Goal: Task Accomplishment & Management: Complete application form

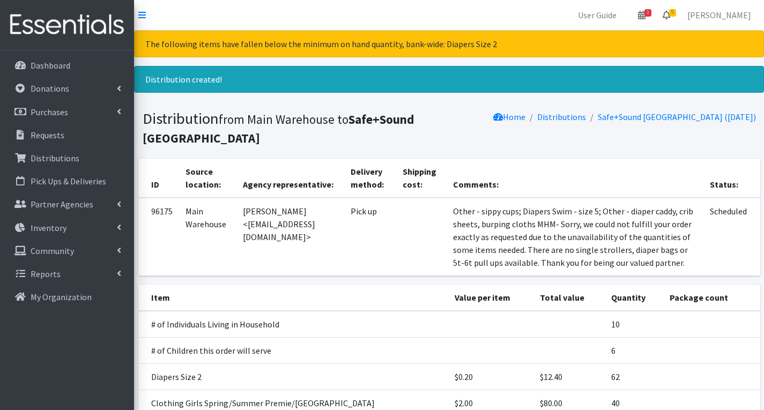
click at [676, 11] on span "5" at bounding box center [672, 13] width 7 height 8
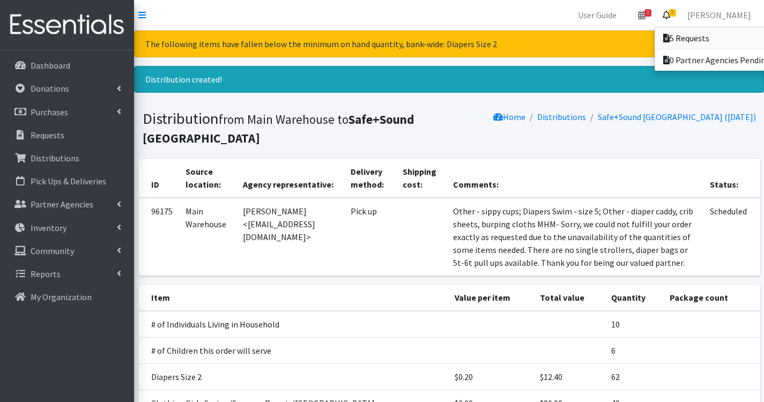
click at [707, 39] on link "5 Requests" at bounding box center [729, 37] width 149 height 21
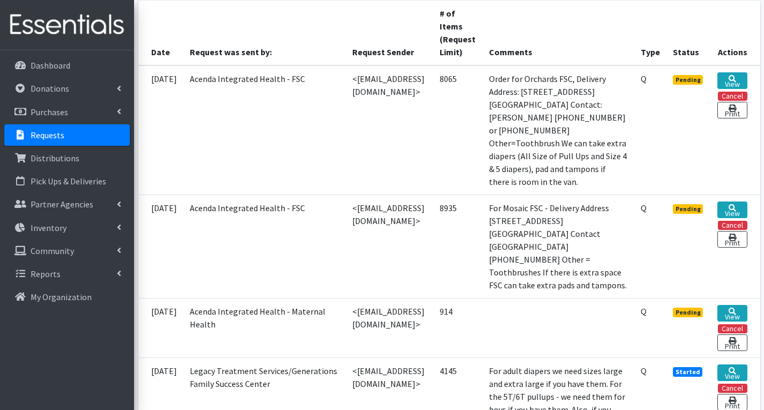
scroll to position [268, 0]
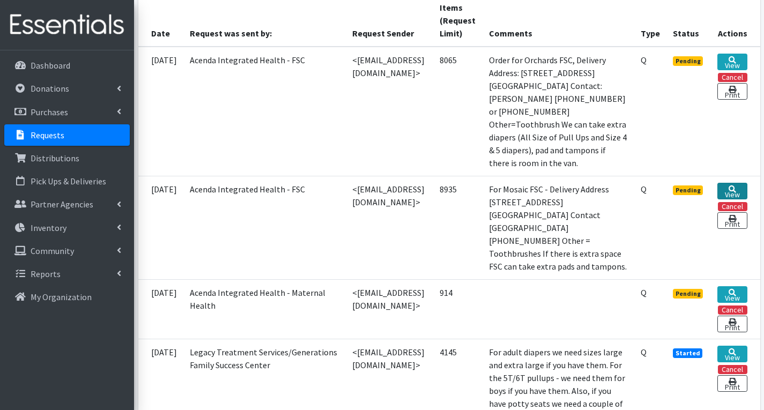
click at [733, 187] on icon at bounding box center [733, 190] width 8 height 8
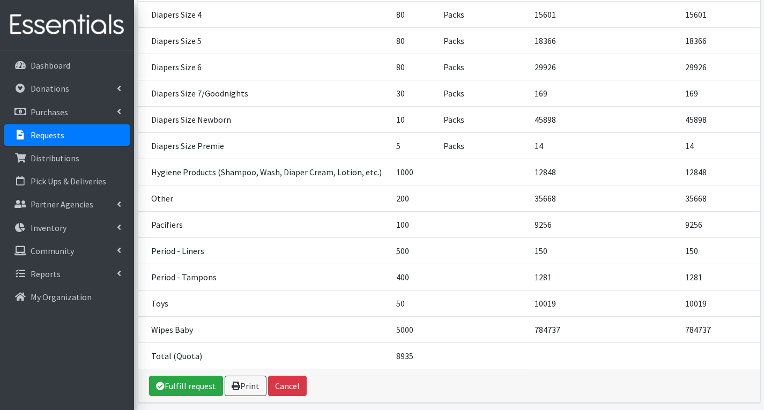
scroll to position [536, 0]
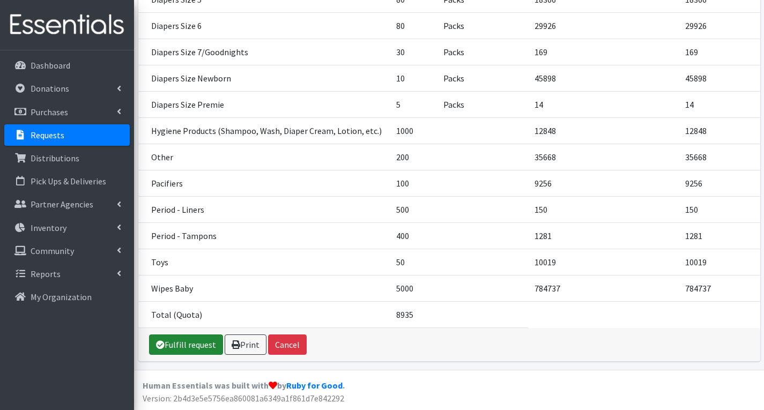
click at [179, 342] on link "Fulfill request" at bounding box center [186, 345] width 74 height 20
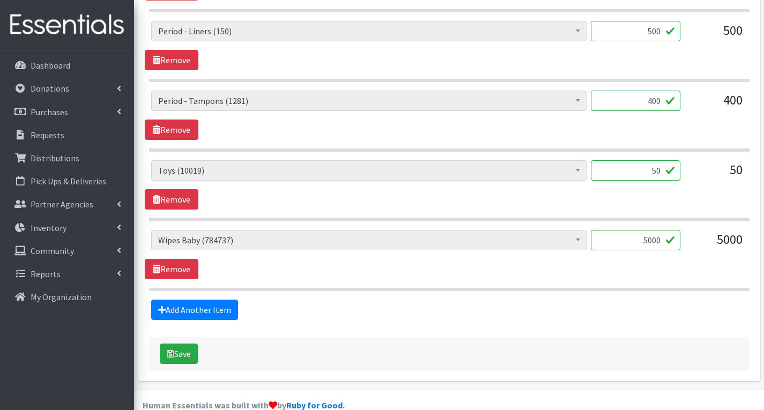
scroll to position [1844, 0]
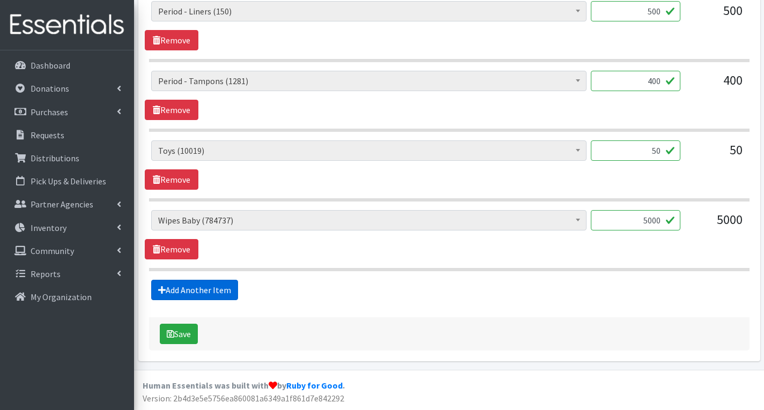
click at [224, 283] on link "Add Another Item" at bounding box center [194, 290] width 87 height 20
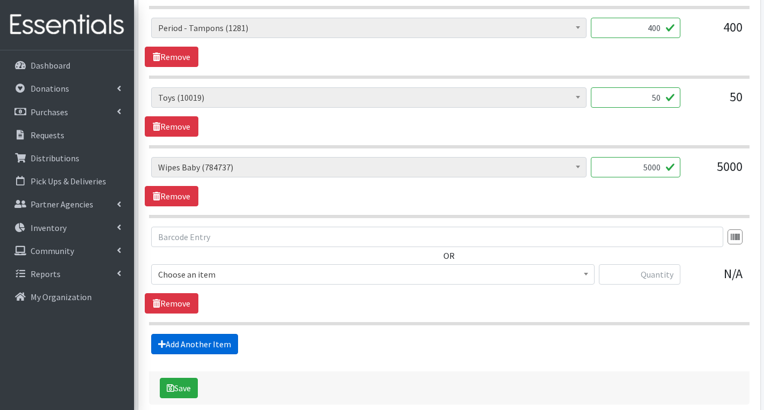
scroll to position [1951, 0]
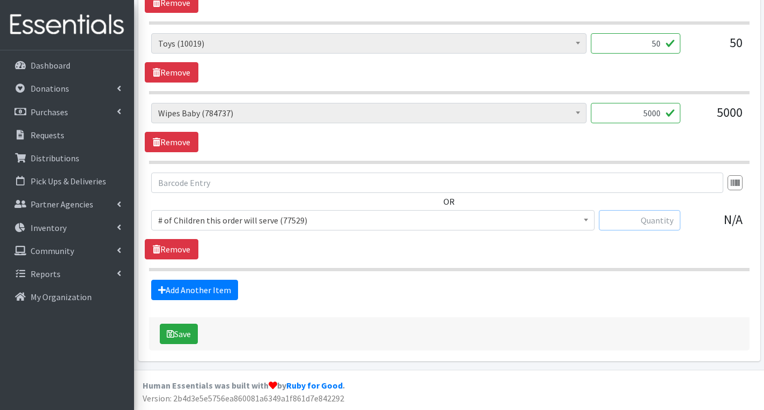
click at [671, 223] on input "text" at bounding box center [640, 220] width 82 height 20
type input "70"
click at [448, 220] on span "# of Children this order will serve (77529)" at bounding box center [373, 220] width 430 height 15
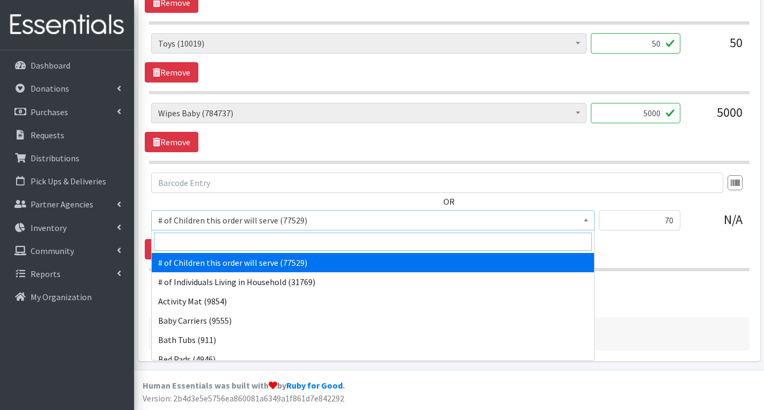
click at [270, 245] on input "search" at bounding box center [373, 242] width 438 height 18
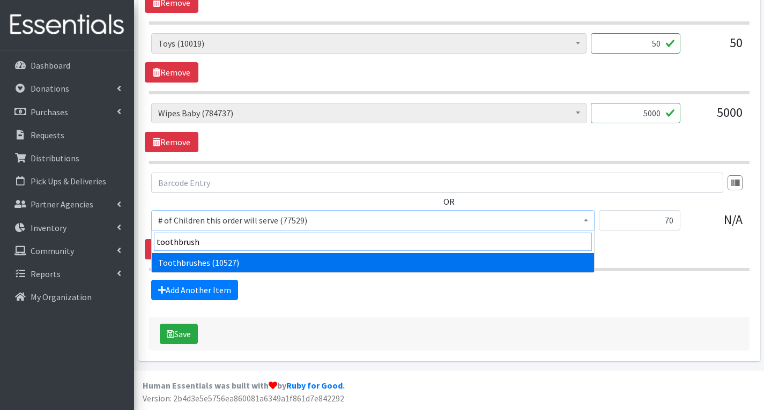
type input "toothbrush"
select select "1943"
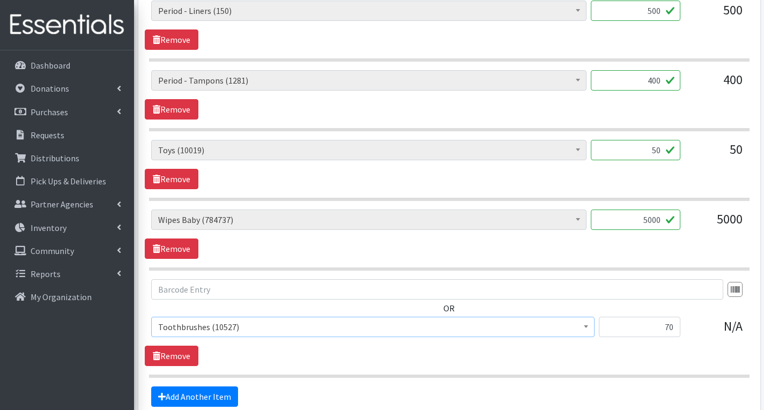
scroll to position [1844, 0]
click at [661, 222] on input "5000" at bounding box center [636, 220] width 90 height 20
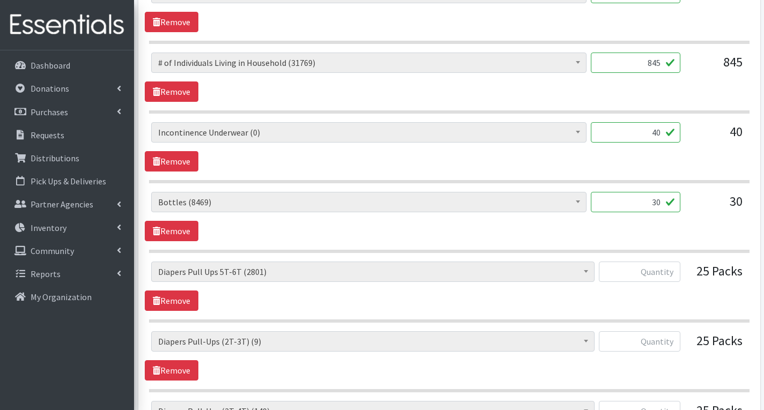
scroll to position [556, 0]
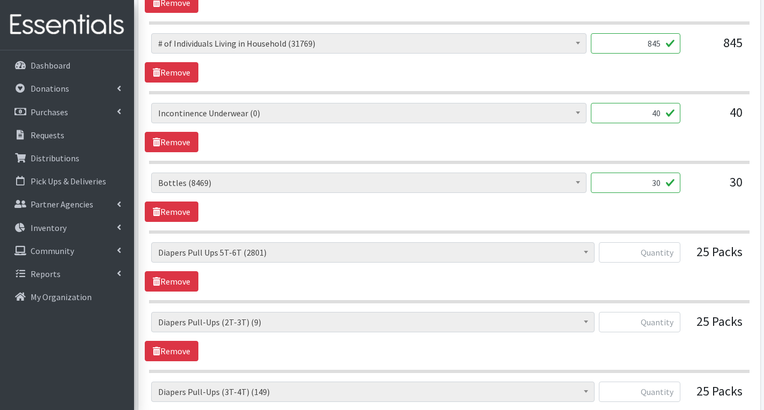
type input "5040"
click at [657, 186] on input "30" at bounding box center [636, 183] width 90 height 20
type input "0"
click at [661, 254] on input "text" at bounding box center [640, 252] width 82 height 20
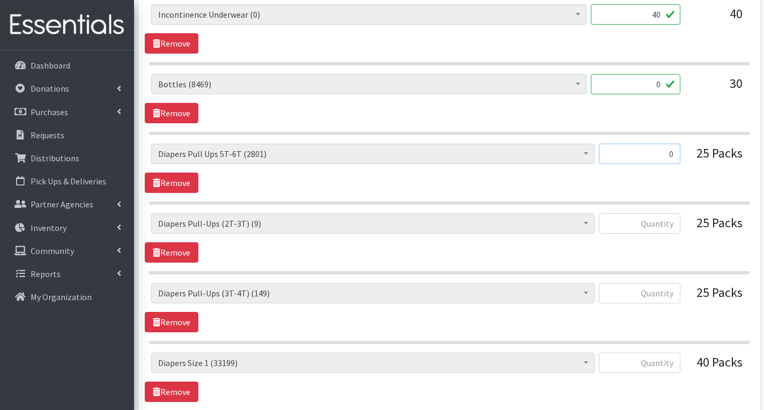
scroll to position [663, 0]
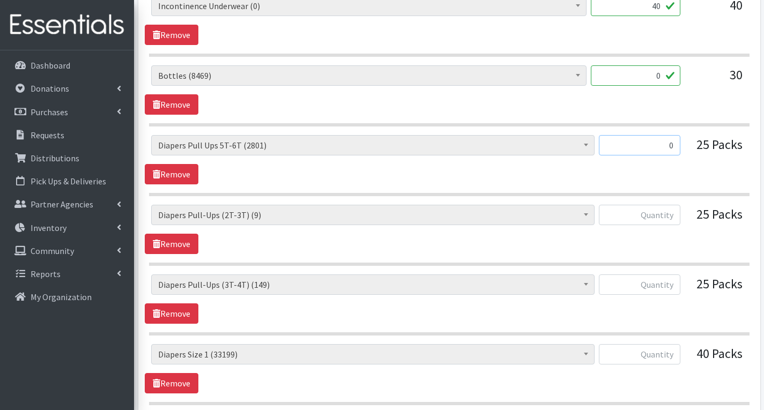
type input "0"
click at [672, 222] on input "text" at bounding box center [640, 215] width 82 height 20
type input "0"
click at [674, 283] on input "text" at bounding box center [640, 285] width 82 height 20
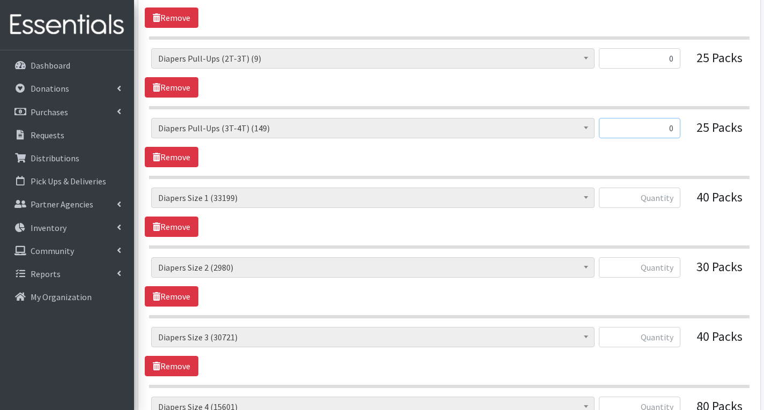
scroll to position [824, 0]
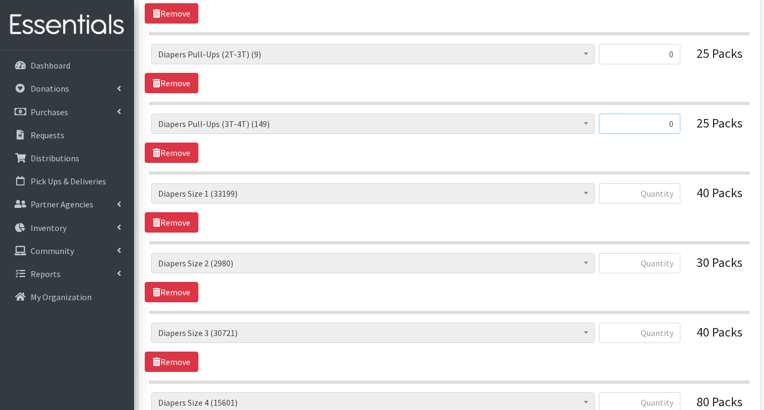
type input "0"
click at [633, 195] on input "text" at bounding box center [640, 193] width 82 height 20
type input "2000"
click at [657, 266] on input "text" at bounding box center [640, 263] width 82 height 20
type input "1500"
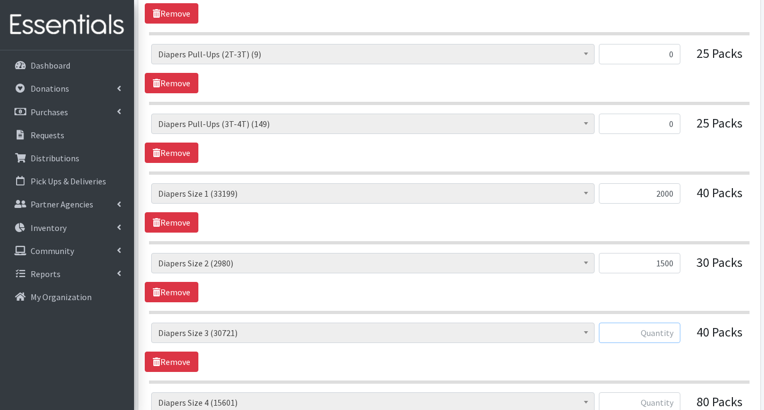
click at [676, 331] on input "text" at bounding box center [640, 333] width 82 height 20
type input "2000"
click at [676, 354] on div "# of Children this order will serve (77529) # of Individuals Living in Househol…" at bounding box center [449, 347] width 609 height 49
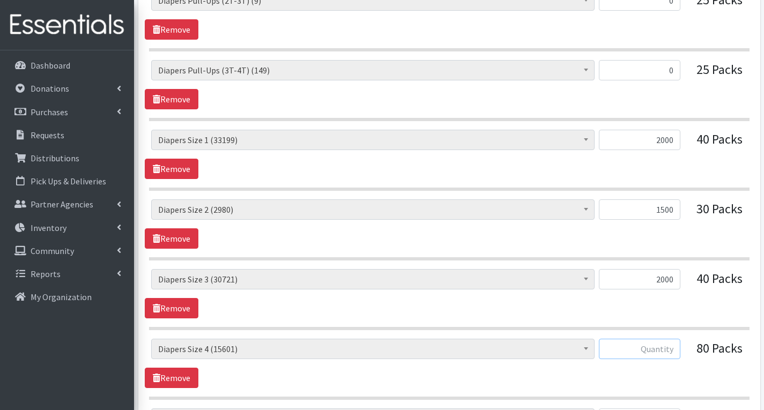
click at [678, 345] on input "text" at bounding box center [640, 349] width 82 height 20
type input "2000"
click at [633, 309] on div "# of Children this order will serve (77529) # of Individuals Living in Househol…" at bounding box center [449, 293] width 609 height 49
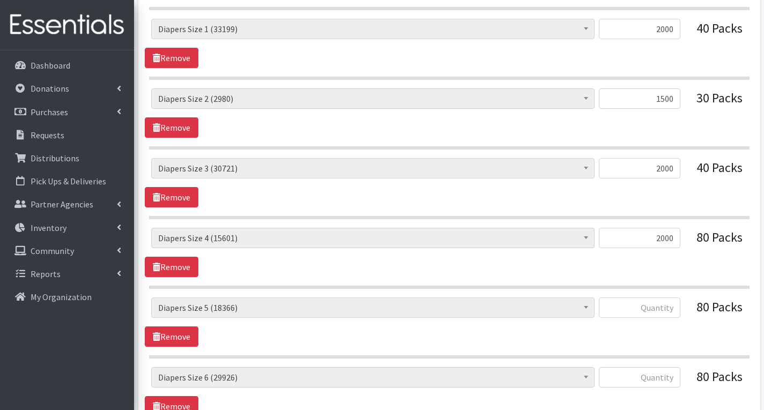
scroll to position [985, 0]
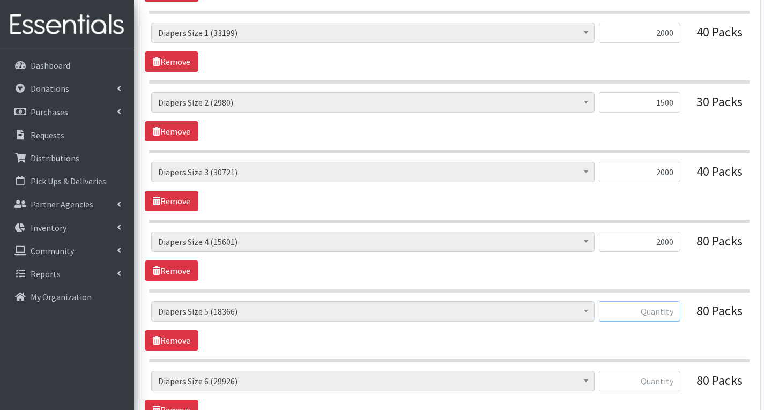
click at [672, 314] on input "text" at bounding box center [640, 311] width 82 height 20
type input "1500"
click at [668, 338] on div "# of Children this order will serve (77529) # of Individuals Living in Househol…" at bounding box center [449, 325] width 609 height 49
click at [680, 109] on input "1500" at bounding box center [640, 102] width 82 height 20
type input "1542"
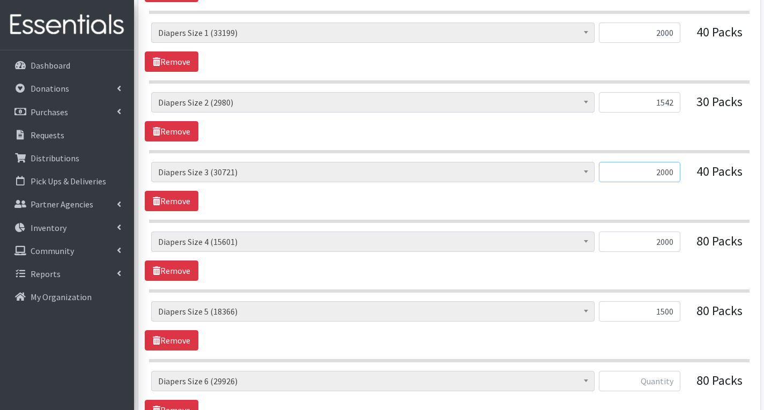
click at [616, 180] on input "2000" at bounding box center [640, 172] width 82 height 20
click at [679, 175] on input "2000" at bounding box center [640, 172] width 82 height 20
click at [679, 244] on input "2000" at bounding box center [640, 242] width 82 height 20
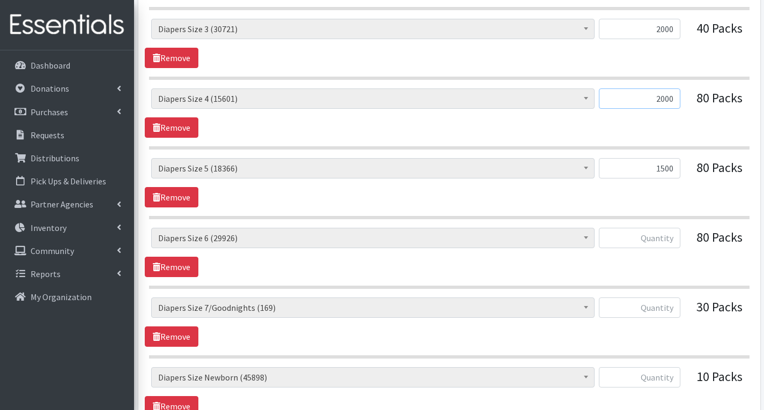
scroll to position [1146, 0]
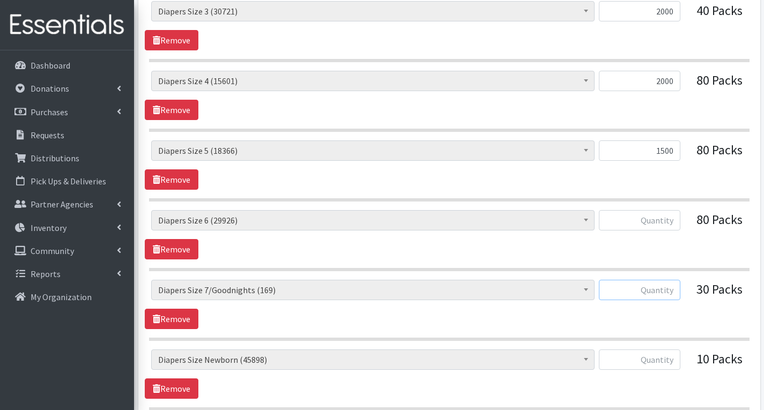
click at [665, 295] on input "text" at bounding box center [640, 290] width 82 height 20
type input "0"
click at [672, 358] on input "text" at bounding box center [640, 360] width 82 height 20
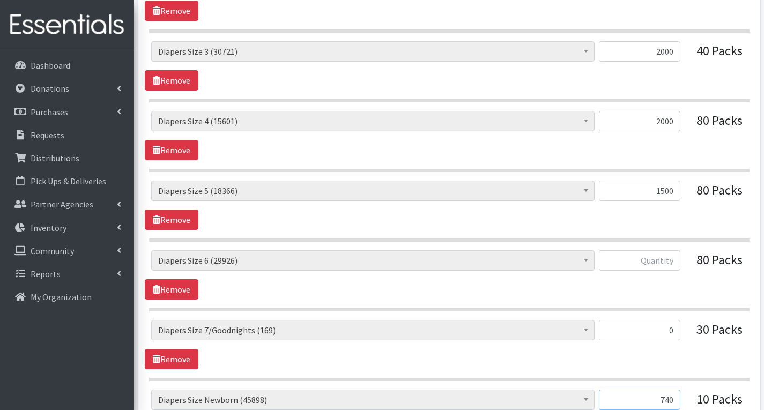
scroll to position [1039, 0]
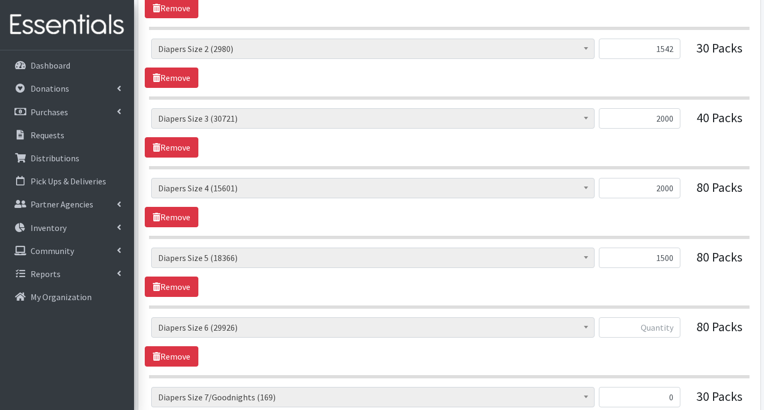
type input "740"
click at [672, 333] on input "text" at bounding box center [640, 328] width 82 height 20
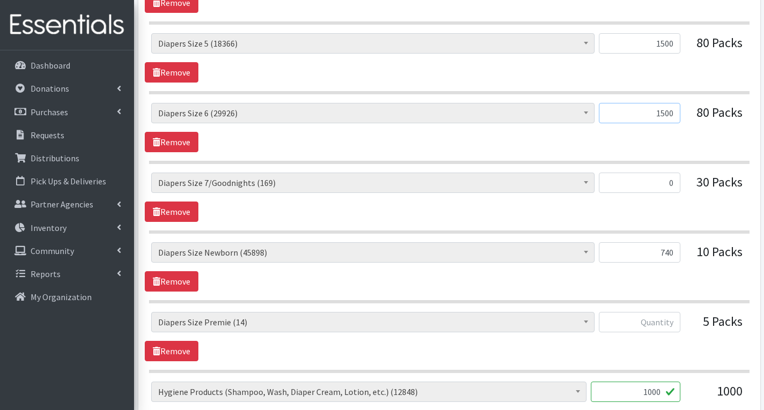
scroll to position [1307, 0]
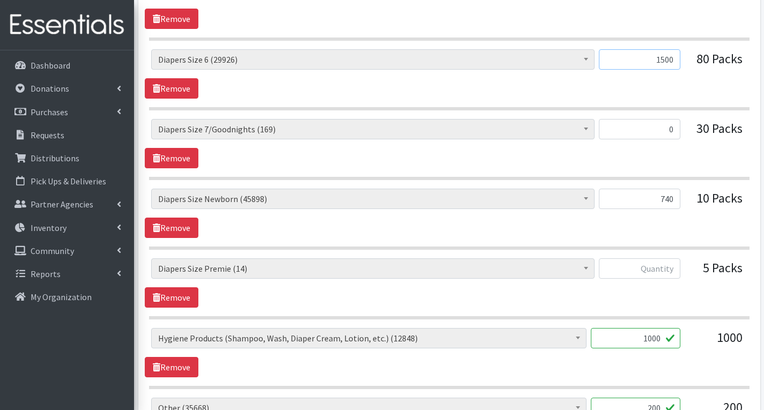
type input "1500"
click at [672, 271] on input "text" at bounding box center [640, 269] width 82 height 20
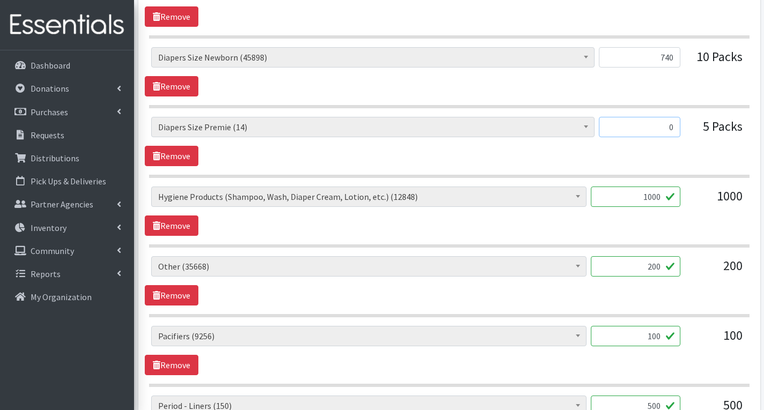
scroll to position [1468, 0]
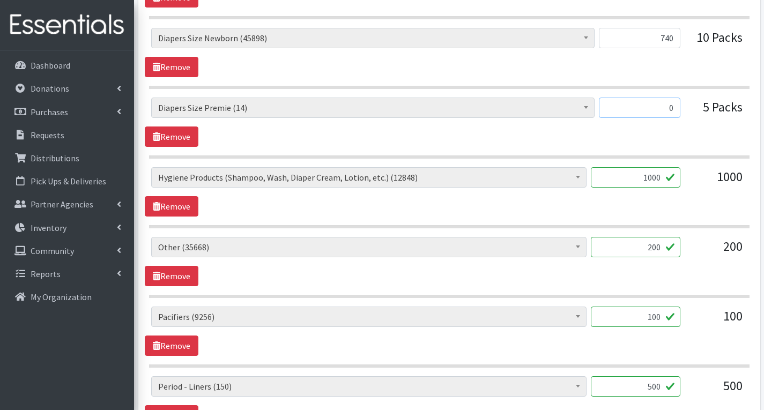
type input "0"
click at [657, 178] on input "1000" at bounding box center [636, 177] width 90 height 20
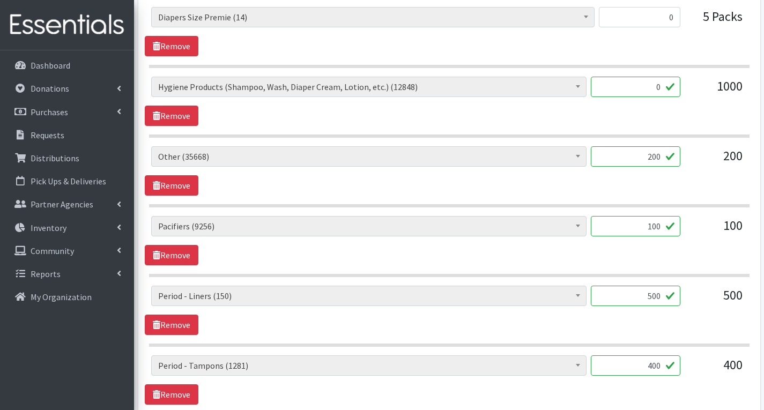
scroll to position [1575, 0]
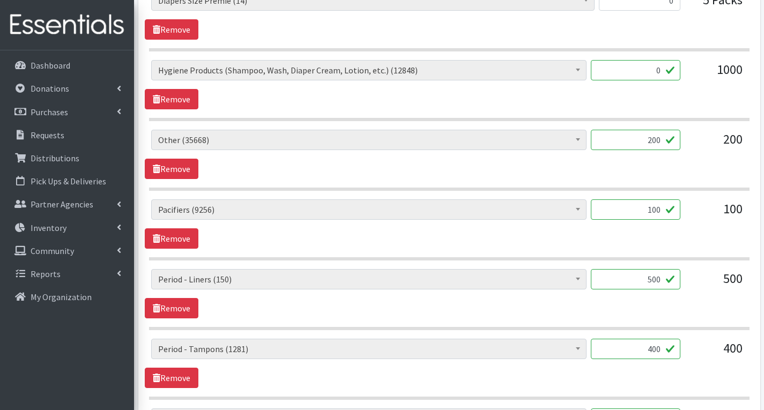
type input "0"
click at [660, 213] on input "100" at bounding box center [636, 210] width 90 height 20
type input "1"
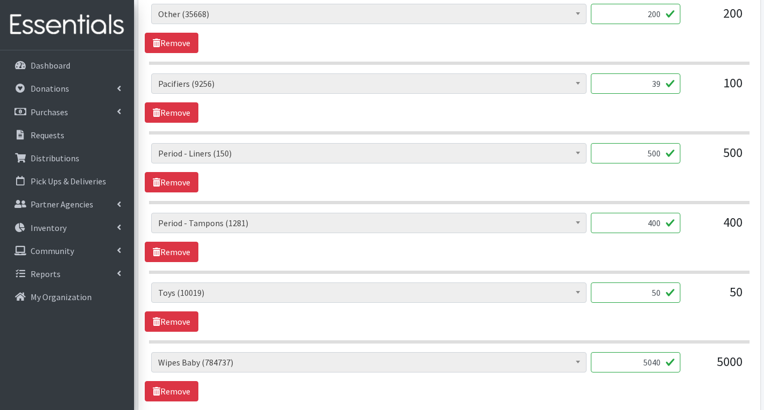
scroll to position [1683, 0]
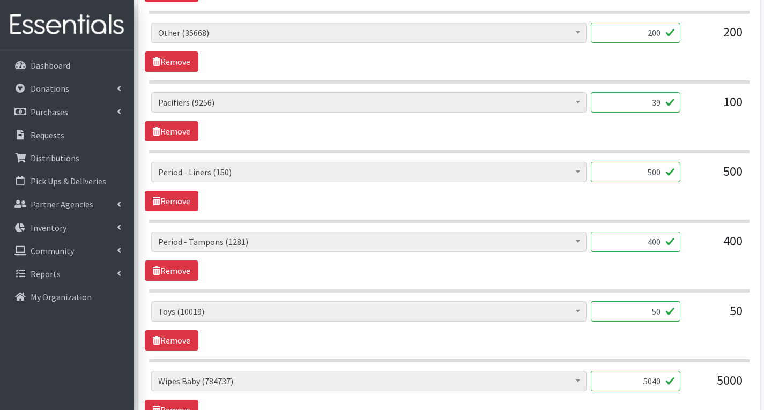
type input "39"
click at [662, 243] on input "400" at bounding box center [636, 242] width 90 height 20
type input "4"
type input "425"
click at [662, 171] on input "500" at bounding box center [636, 172] width 90 height 20
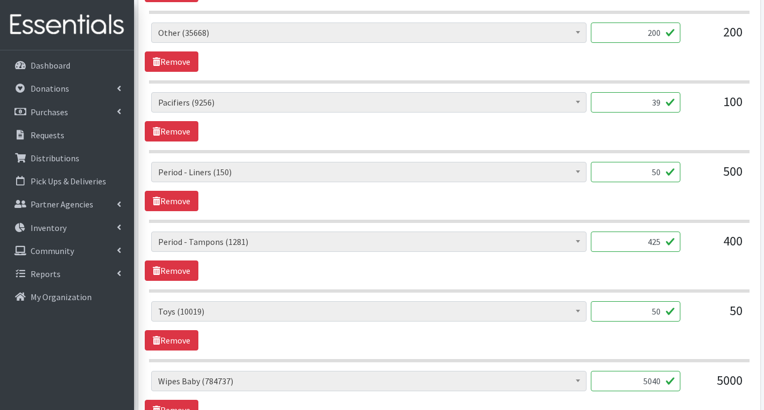
type input "5"
type input "950"
click at [660, 240] on input "425" at bounding box center [636, 242] width 90 height 20
type input "4"
type input "500"
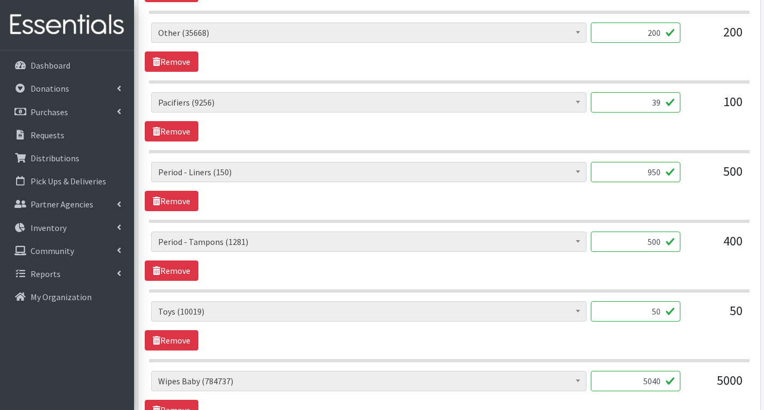
click at [719, 269] on div "# of Children this order will serve (77529) # of Individuals Living in Househol…" at bounding box center [449, 256] width 609 height 49
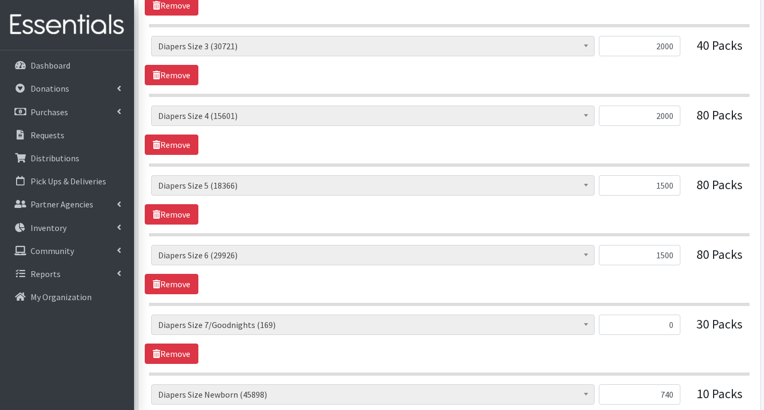
scroll to position [1093, 0]
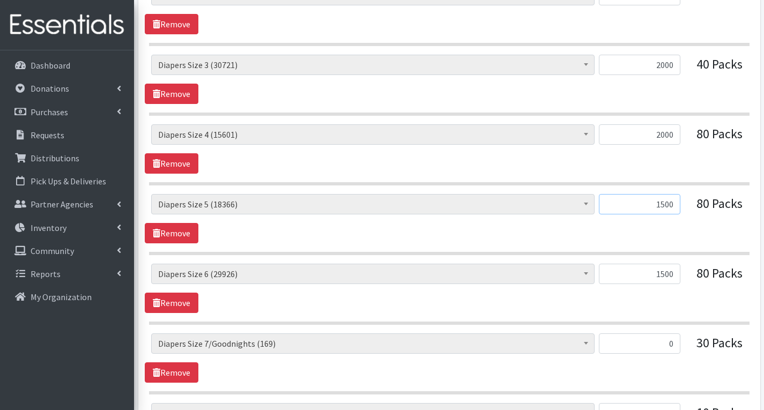
click at [671, 201] on input "1500" at bounding box center [640, 204] width 82 height 20
click at [675, 201] on input "1500" at bounding box center [640, 204] width 82 height 20
type input "1"
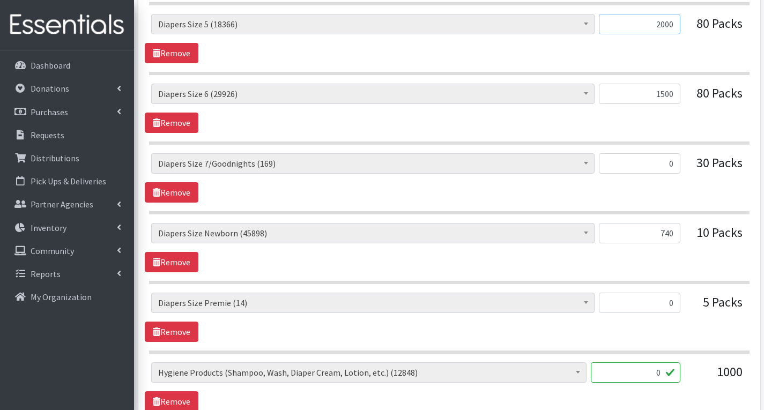
scroll to position [1254, 0]
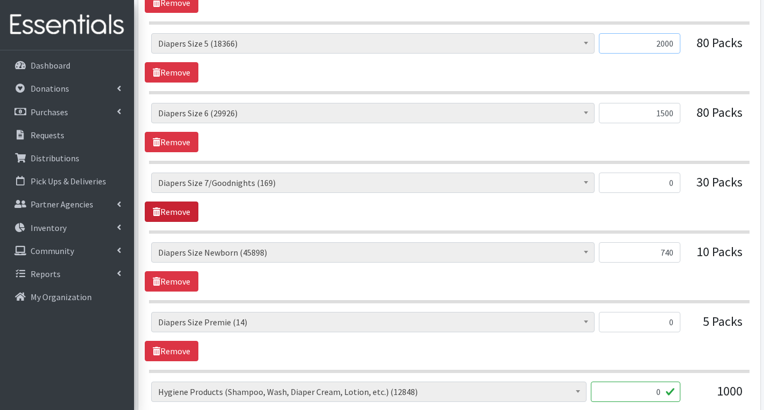
type input "2000"
click at [179, 211] on link "Remove" at bounding box center [172, 212] width 54 height 20
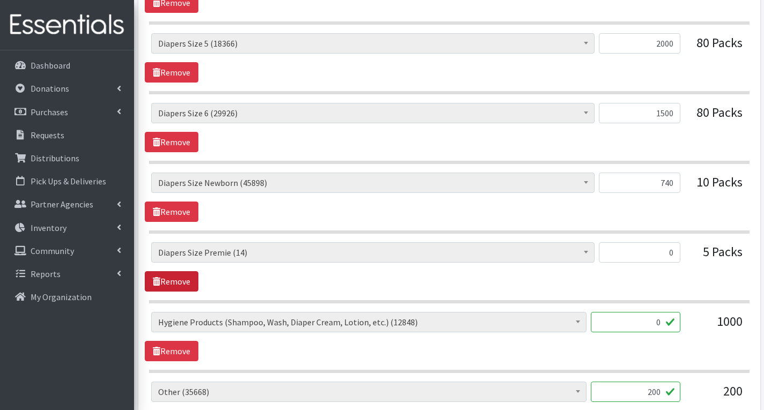
click at [174, 286] on link "Remove" at bounding box center [172, 281] width 54 height 20
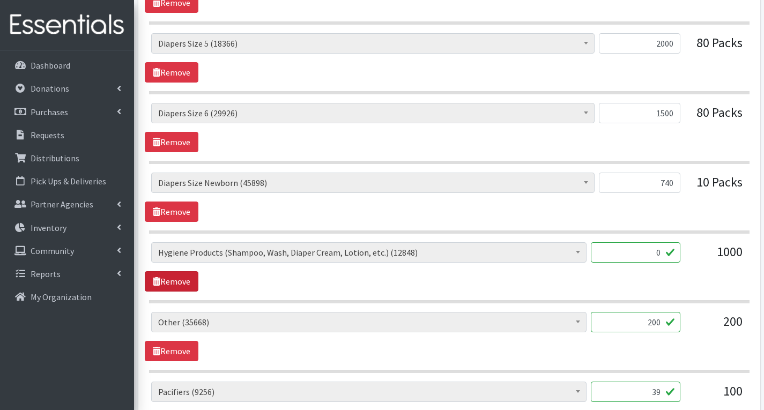
click at [181, 283] on link "Remove" at bounding box center [172, 281] width 54 height 20
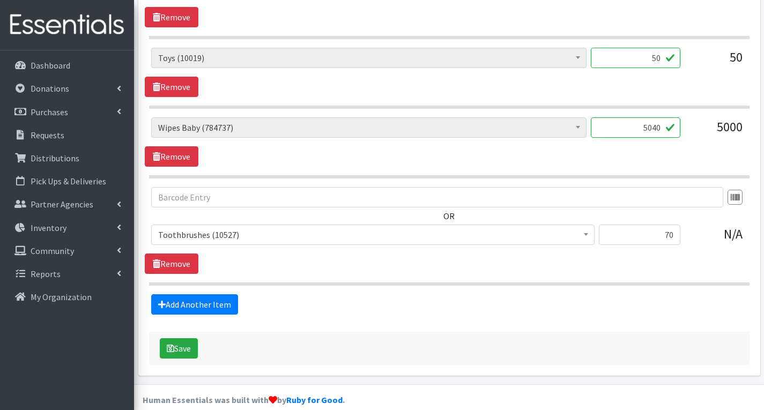
scroll to position [1736, 0]
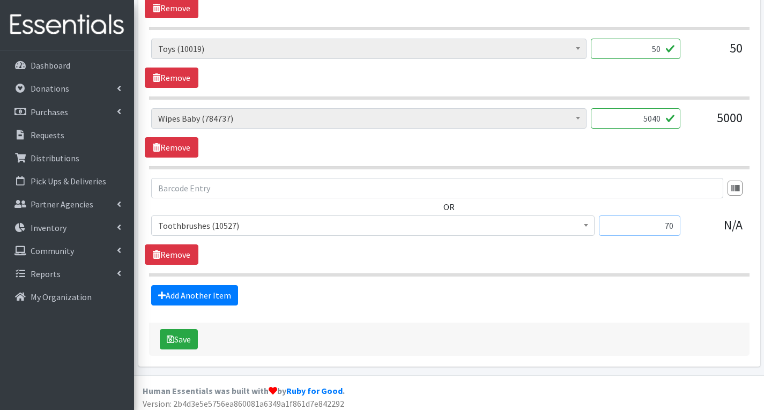
click at [675, 225] on input "70" at bounding box center [640, 226] width 82 height 20
type input "7"
type input "108"
click at [552, 242] on span "# of Children this order will serve (77529) # of Individuals Living in Househol…" at bounding box center [373, 230] width 444 height 29
click at [658, 50] on input "50" at bounding box center [636, 49] width 90 height 20
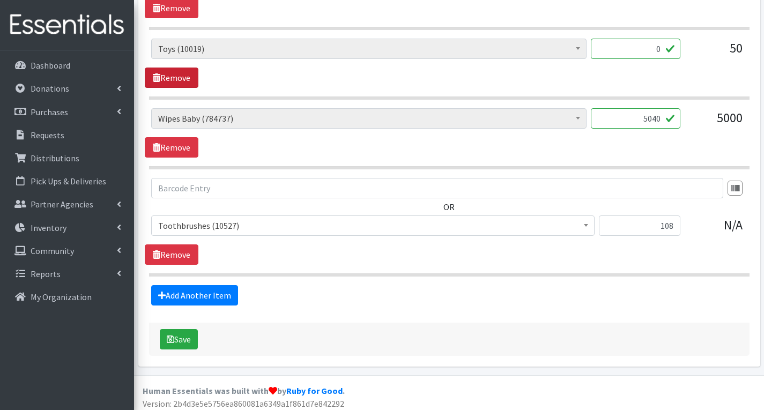
type input "0"
click at [180, 77] on link "Remove" at bounding box center [172, 78] width 54 height 20
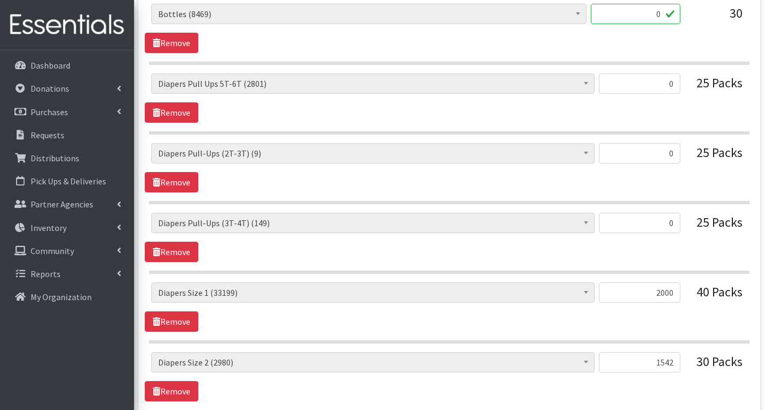
scroll to position [706, 0]
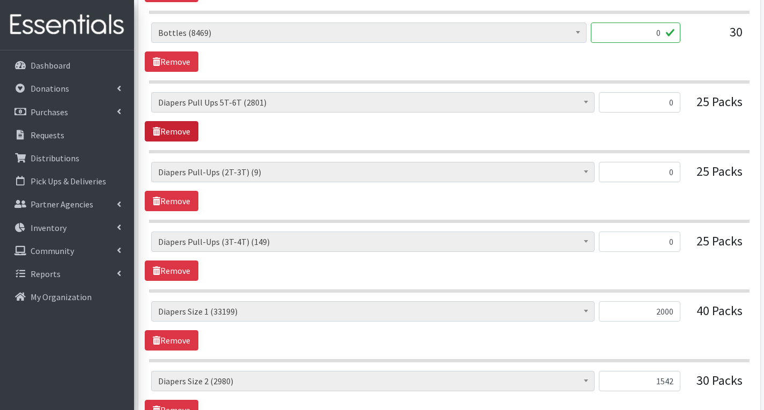
click at [178, 129] on link "Remove" at bounding box center [172, 131] width 54 height 20
click at [187, 57] on link "Remove" at bounding box center [172, 61] width 54 height 20
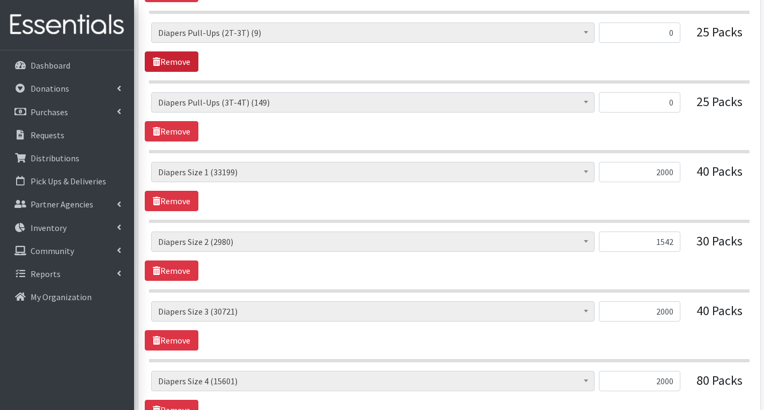
click at [169, 61] on link "Remove" at bounding box center [172, 61] width 54 height 20
click at [193, 65] on link "Remove" at bounding box center [172, 61] width 54 height 20
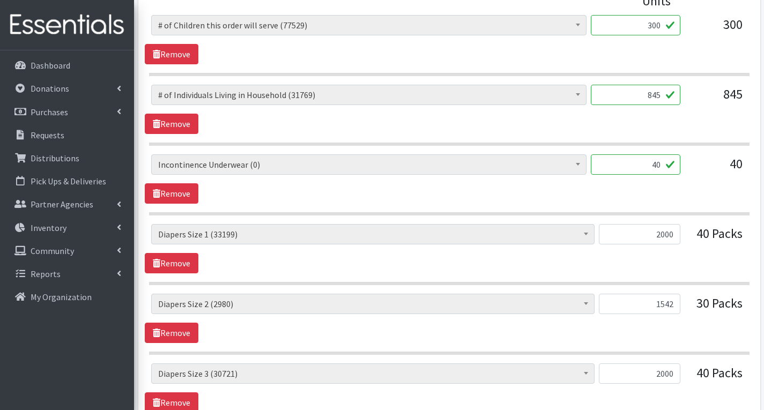
scroll to position [492, 0]
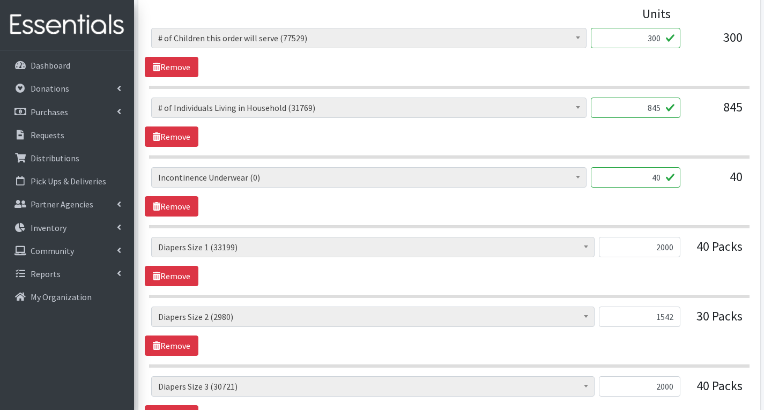
click at [663, 179] on input "40" at bounding box center [636, 177] width 90 height 20
click at [175, 205] on link "Remove" at bounding box center [172, 206] width 54 height 20
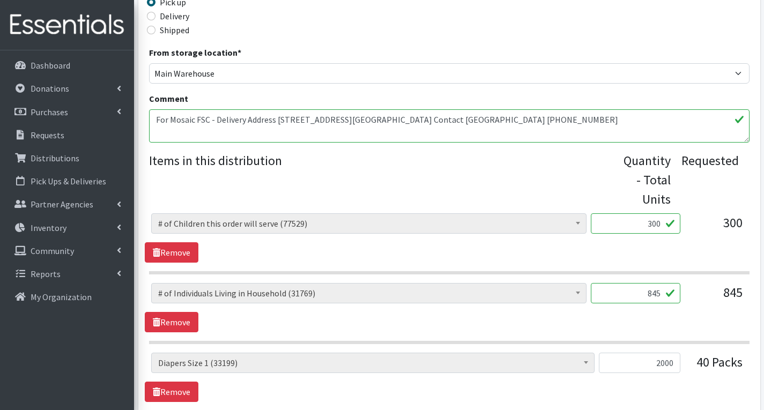
scroll to position [304, 0]
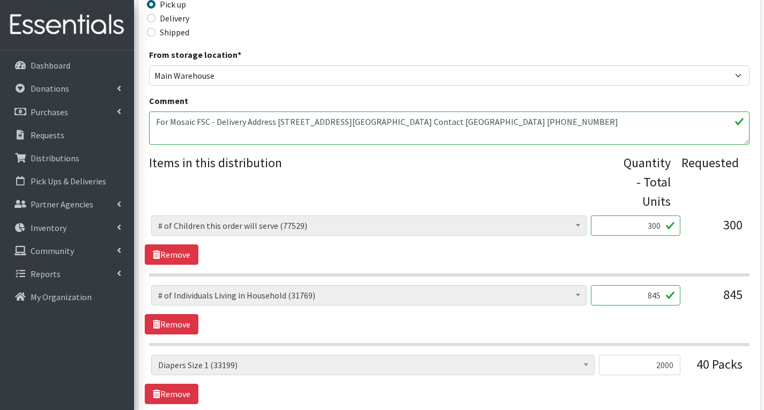
click at [301, 140] on textarea "For Mosaic FSC - Delivery Address 110 High St E, Glassboro NJ 08028 Center Cont…" at bounding box center [449, 128] width 601 height 33
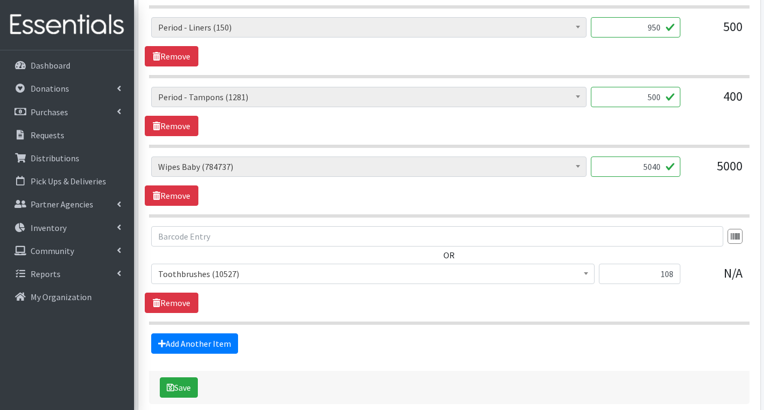
scroll to position [1323, 0]
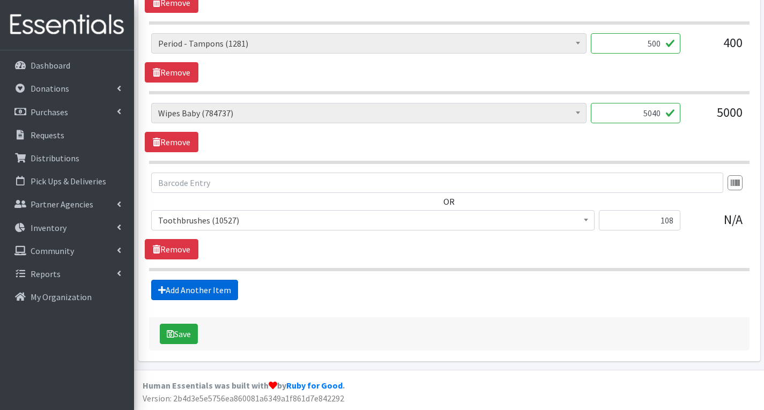
click at [186, 292] on link "Add Another Item" at bounding box center [194, 290] width 87 height 20
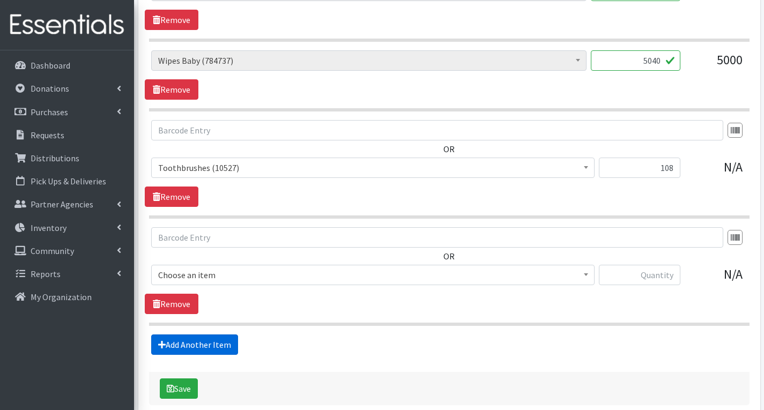
scroll to position [1431, 0]
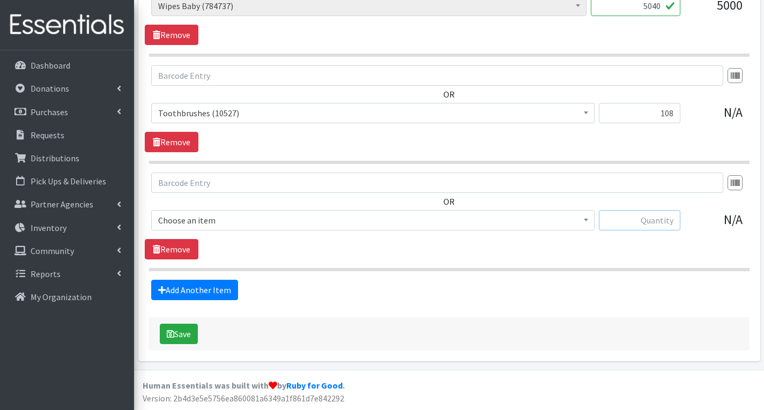
click at [630, 223] on input "text" at bounding box center [640, 220] width 82 height 20
type input "576"
click at [390, 223] on span "# of Children this order will serve (77529)" at bounding box center [373, 220] width 430 height 15
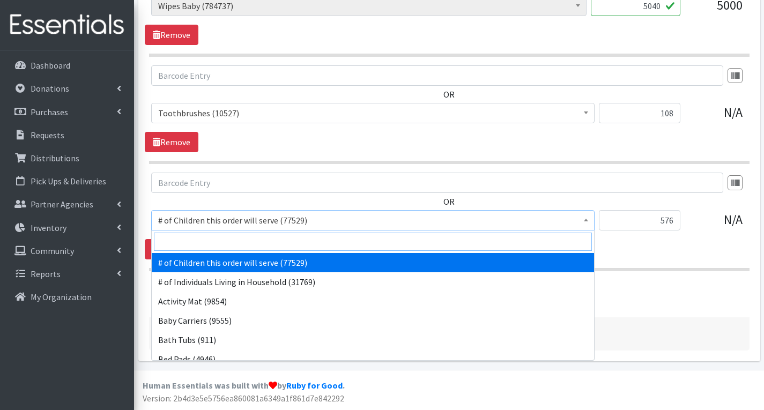
click at [283, 244] on input "search" at bounding box center [373, 242] width 438 height 18
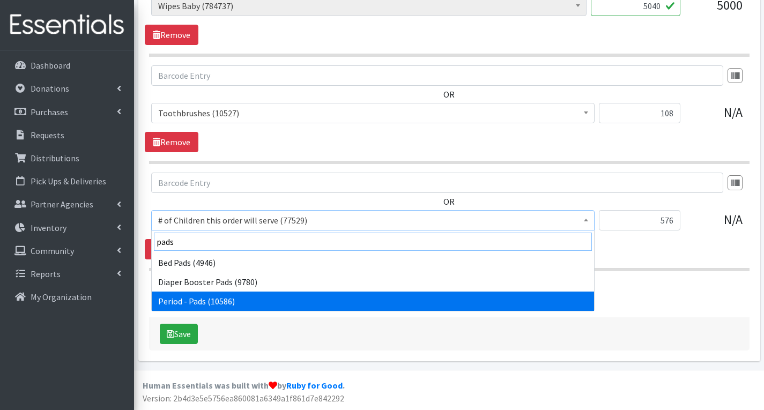
type input "pads"
select select "5772"
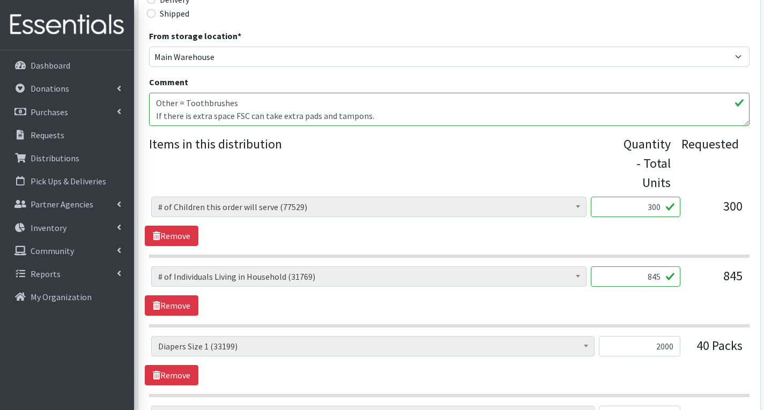
scroll to position [304, 0]
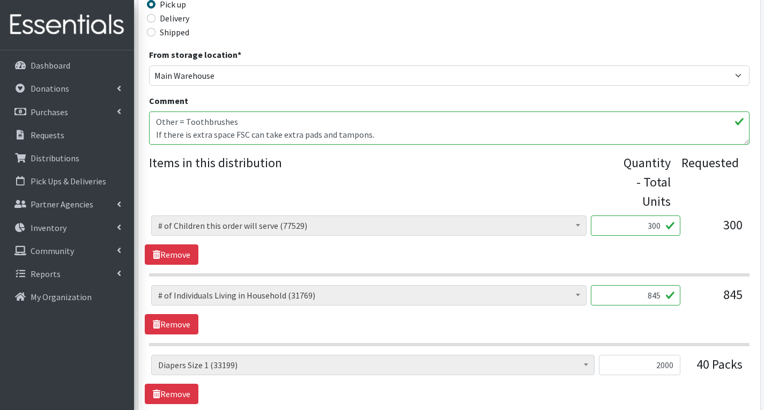
click at [411, 126] on textarea "For Mosaic FSC - Delivery Address 110 High St E, Glassboro NJ 08028 Center Cont…" at bounding box center [449, 128] width 601 height 33
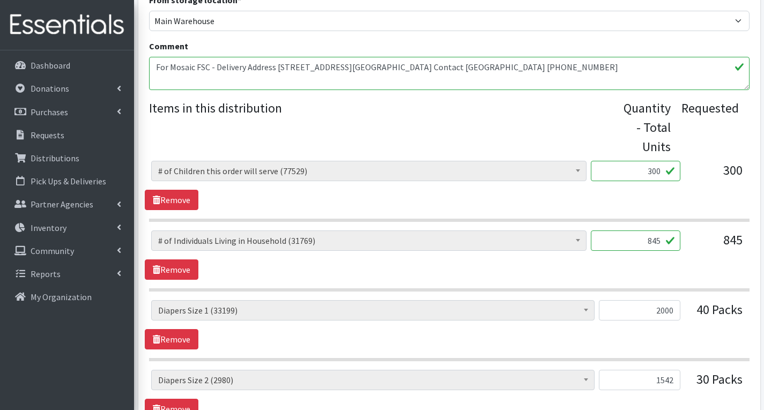
scroll to position [358, 0]
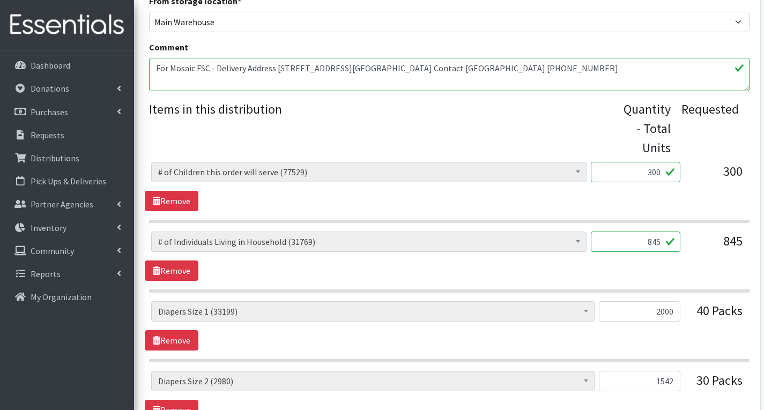
click at [293, 78] on textarea "For Mosaic FSC - Delivery Address 110 High St E, Glassboro NJ 08028 Center Cont…" at bounding box center [449, 74] width 601 height 33
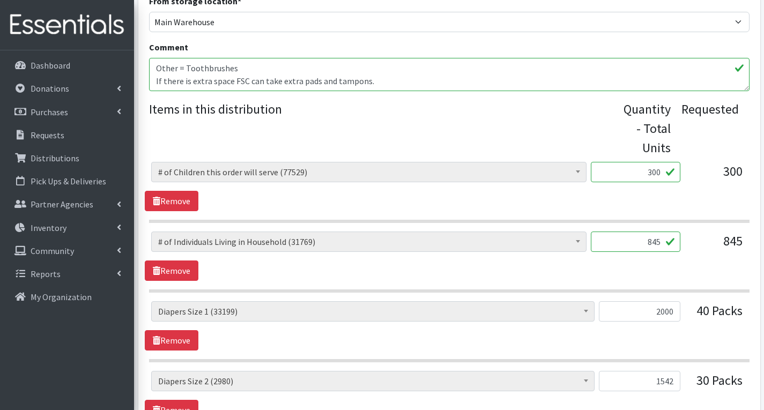
scroll to position [73, 0]
click at [625, 87] on textarea "For Mosaic FSC - Delivery Address 110 High St E, Glassboro NJ 08028 Center Cont…" at bounding box center [449, 74] width 601 height 33
click at [626, 82] on textarea "For Mosaic FSC - Delivery Address 110 High St E, Glassboro NJ 08028 Center Cont…" at bounding box center [449, 74] width 601 height 33
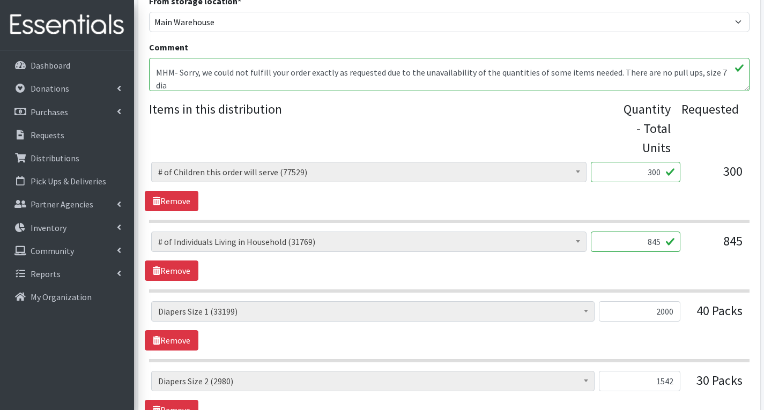
scroll to position [86, 0]
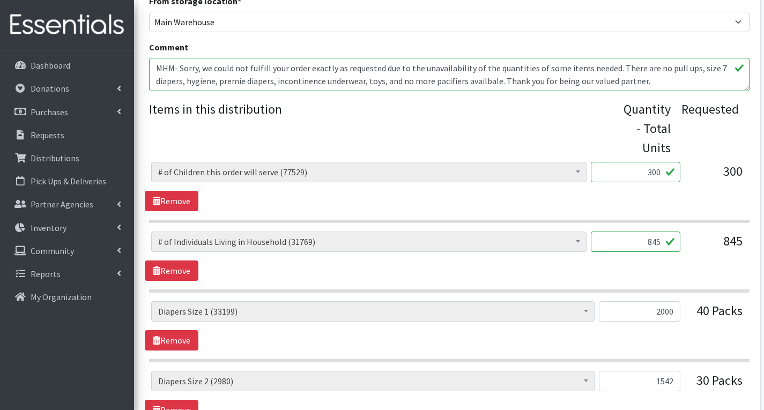
click at [368, 88] on textarea "For Mosaic FSC - Delivery Address 110 High St E, Glassboro NJ 08028 Center Cont…" at bounding box center [449, 74] width 601 height 33
click at [367, 85] on textarea "For Mosaic FSC - Delivery Address 110 High St E, Glassboro NJ 08028 Center Cont…" at bounding box center [449, 74] width 601 height 33
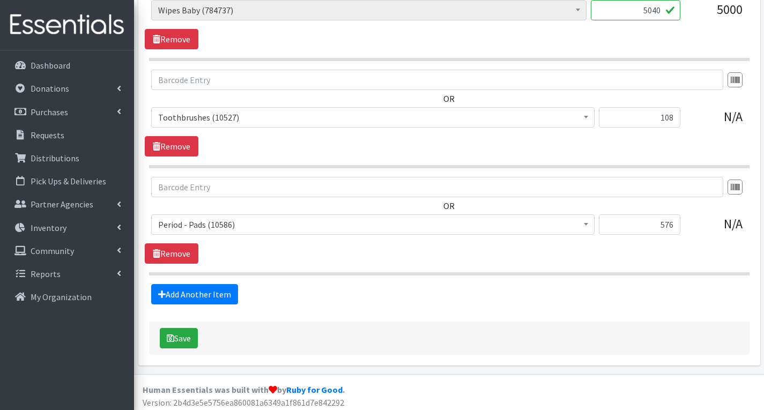
scroll to position [1431, 0]
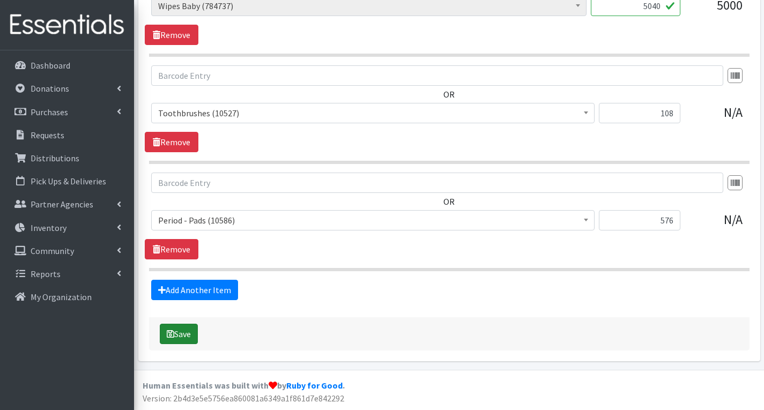
type textarea "For Mosaic FSC - Delivery Address 110 High St E, Glassboro NJ 08028 Center Cont…"
click at [186, 331] on button "Save" at bounding box center [179, 334] width 38 height 20
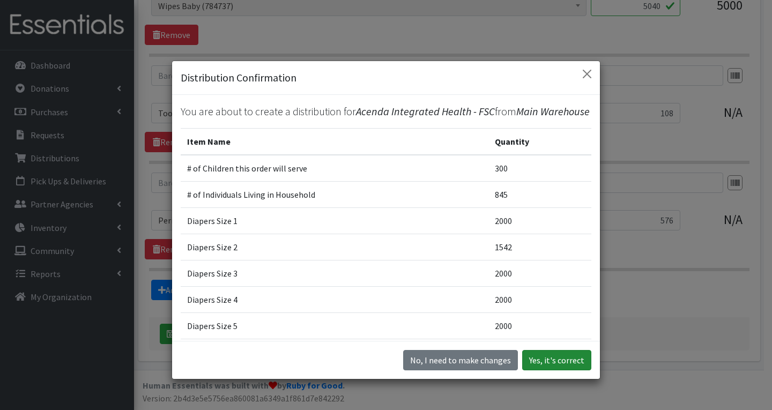
click at [557, 361] on button "Yes, it's correct" at bounding box center [556, 360] width 69 height 20
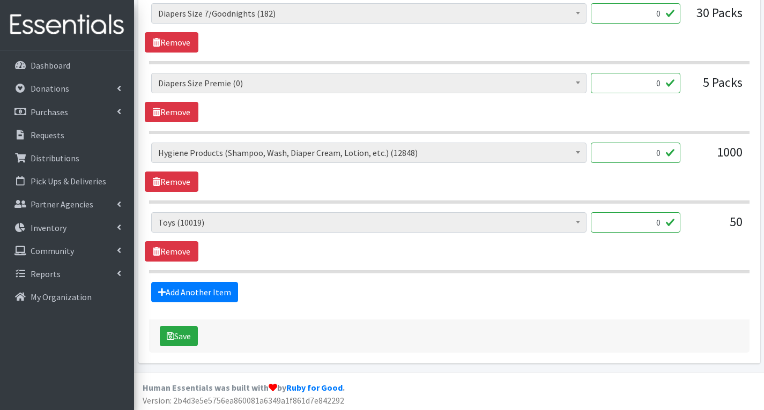
scroll to position [2071, 0]
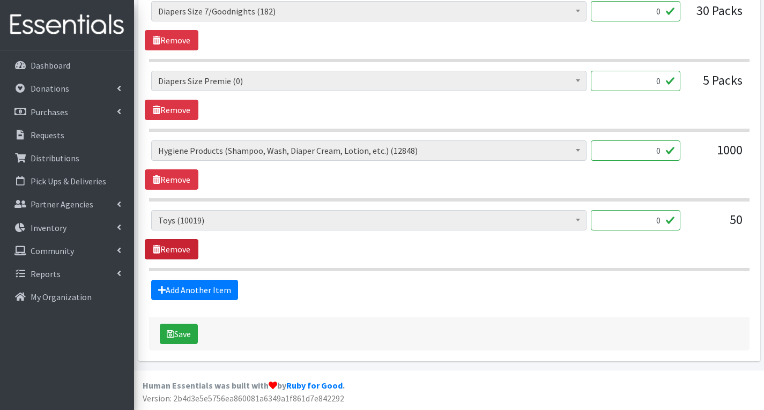
click at [172, 253] on link "Remove" at bounding box center [172, 249] width 54 height 20
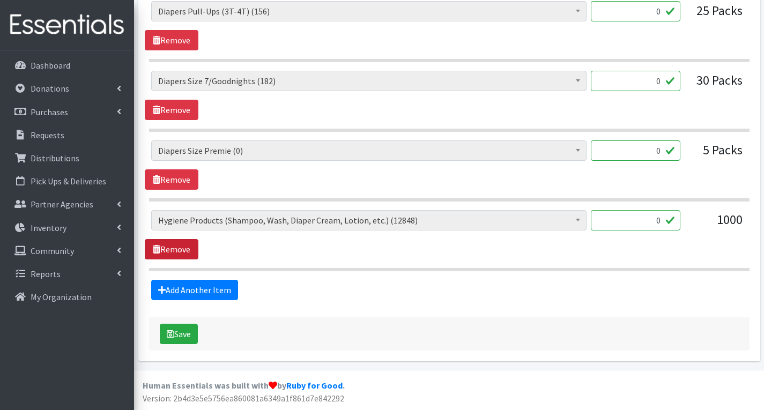
click at [172, 252] on link "Remove" at bounding box center [172, 249] width 54 height 20
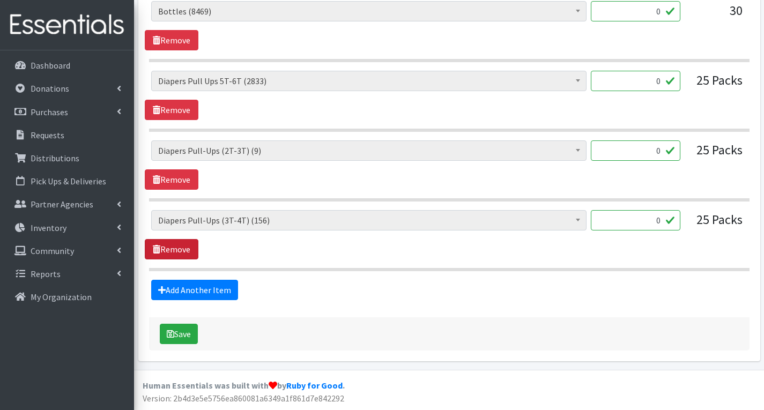
click at [172, 252] on link "Remove" at bounding box center [172, 249] width 54 height 20
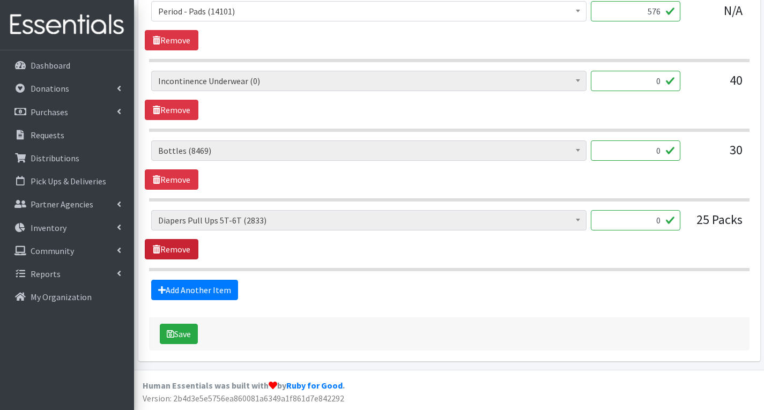
click at [172, 252] on link "Remove" at bounding box center [172, 249] width 54 height 20
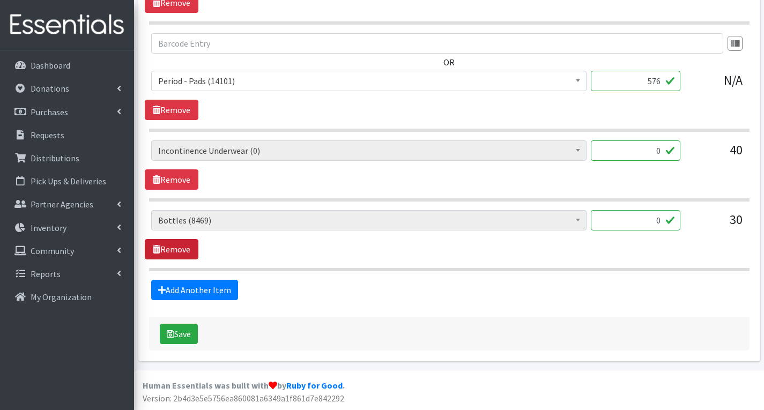
click at [172, 252] on link "Remove" at bounding box center [172, 249] width 54 height 20
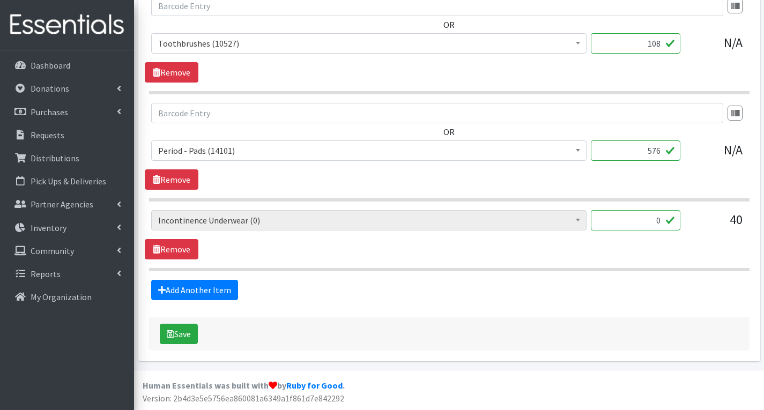
scroll to position [1513, 0]
click at [173, 252] on link "Remove" at bounding box center [172, 249] width 54 height 20
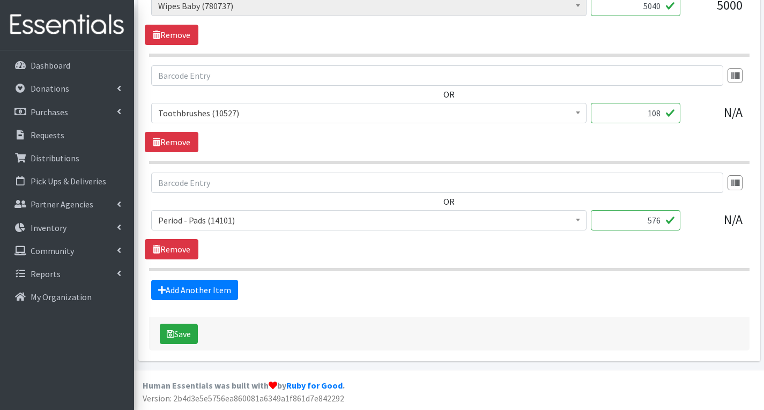
scroll to position [1443, 0]
click at [194, 340] on button "Save" at bounding box center [179, 334] width 38 height 20
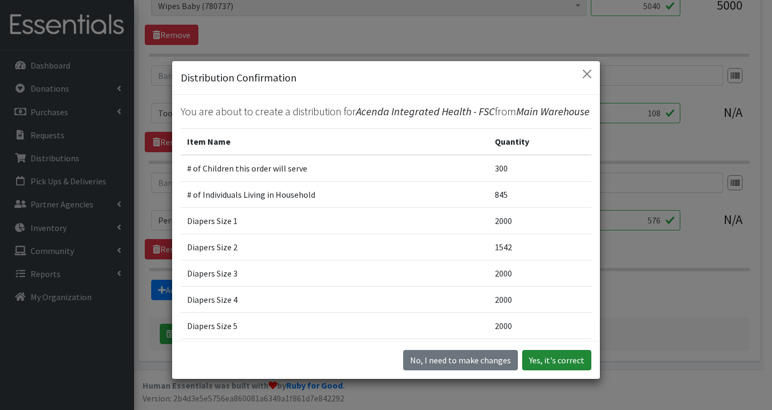
click at [544, 366] on button "Yes, it's correct" at bounding box center [556, 360] width 69 height 20
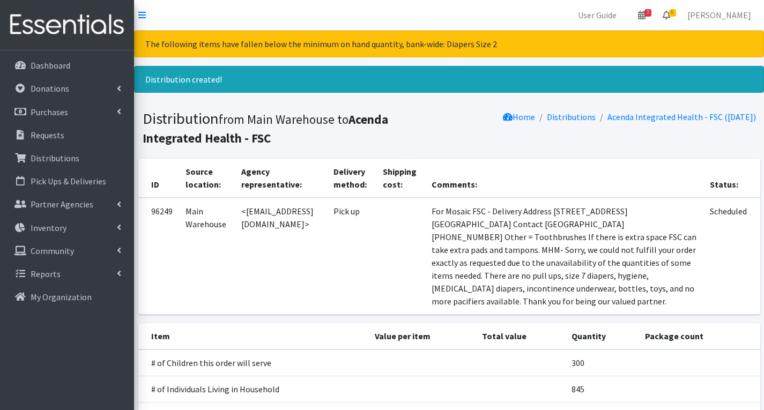
click at [676, 12] on span "6" at bounding box center [672, 13] width 7 height 8
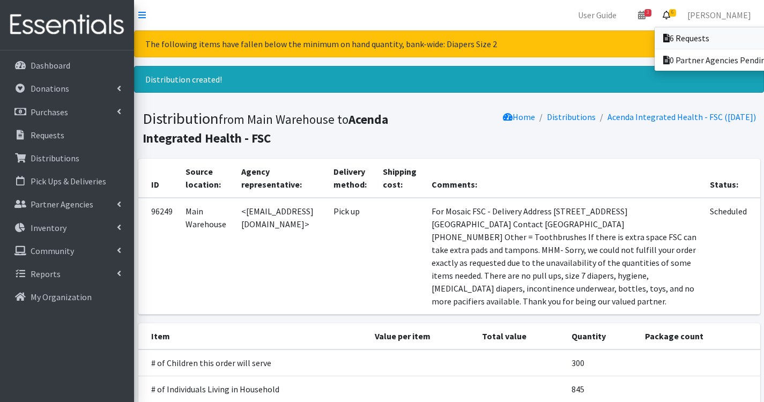
click at [702, 38] on link "6 Requests" at bounding box center [729, 37] width 149 height 21
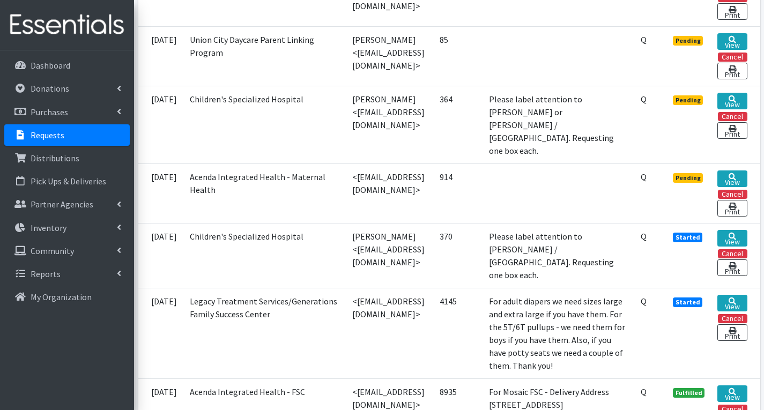
scroll to position [375, 0]
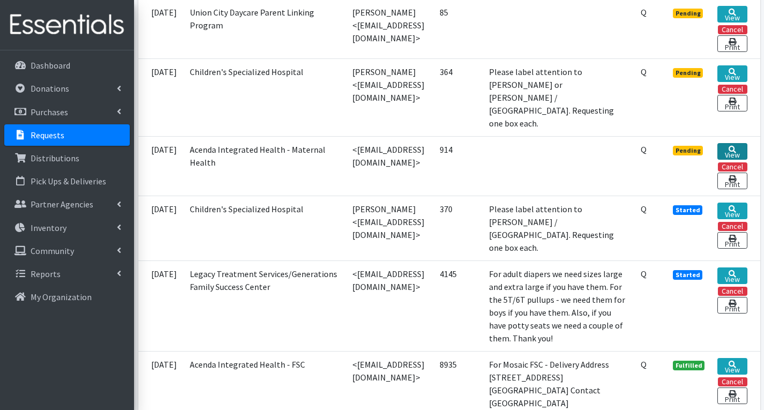
click at [739, 143] on link "View" at bounding box center [733, 151] width 30 height 17
